Goal: Task Accomplishment & Management: Complete application form

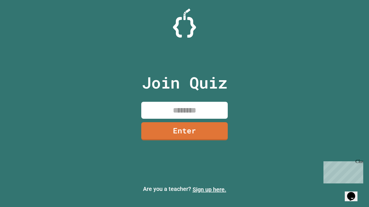
click at [209, 190] on link "Sign up here." at bounding box center [209, 189] width 34 height 7
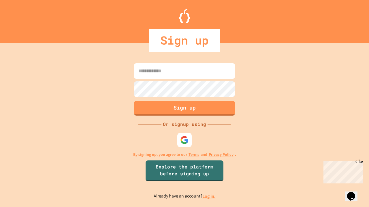
click at [209, 196] on link "Log in." at bounding box center [208, 196] width 13 height 6
